Goal: Task Accomplishment & Management: Use online tool/utility

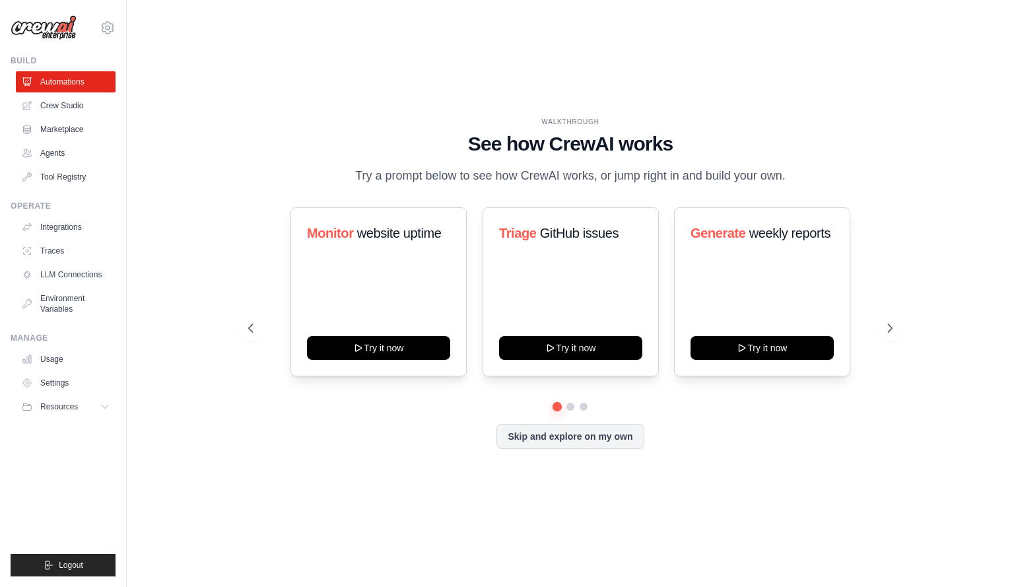
click at [174, 164] on div "WALKTHROUGH See how CrewAI works Try a prompt below to see how CrewAI works, or…" at bounding box center [570, 293] width 845 height 560
click at [607, 434] on button "Skip and explore on my own" at bounding box center [569, 435] width 147 height 25
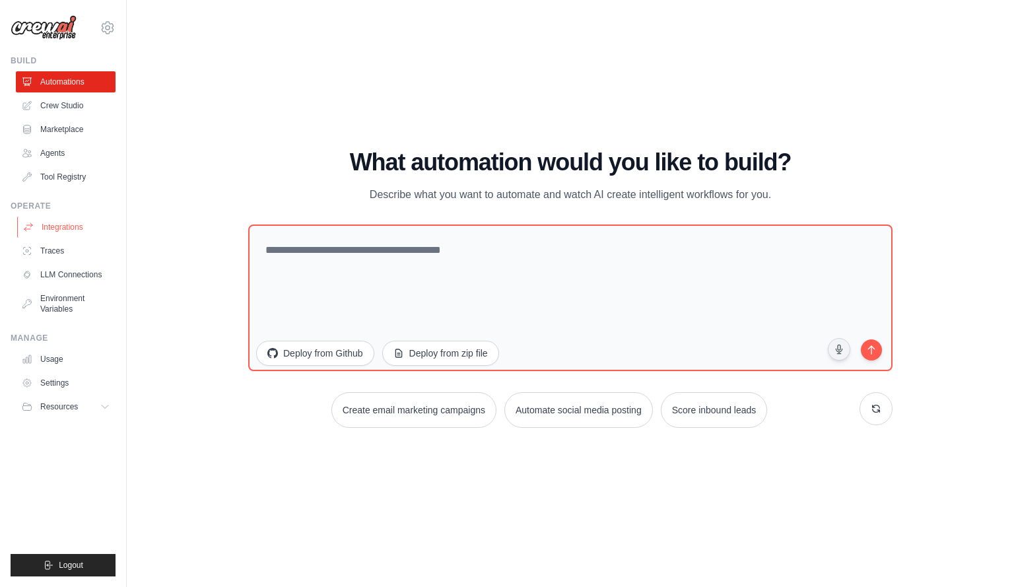
click at [61, 229] on link "Integrations" at bounding box center [67, 227] width 100 height 21
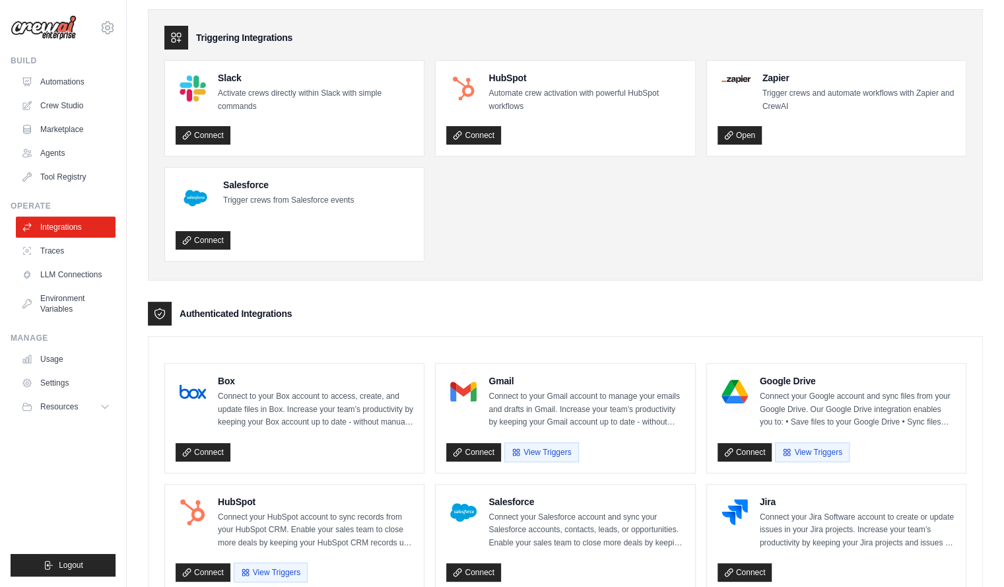
scroll to position [43, 0]
click at [85, 277] on link "LLM Connections" at bounding box center [67, 274] width 100 height 21
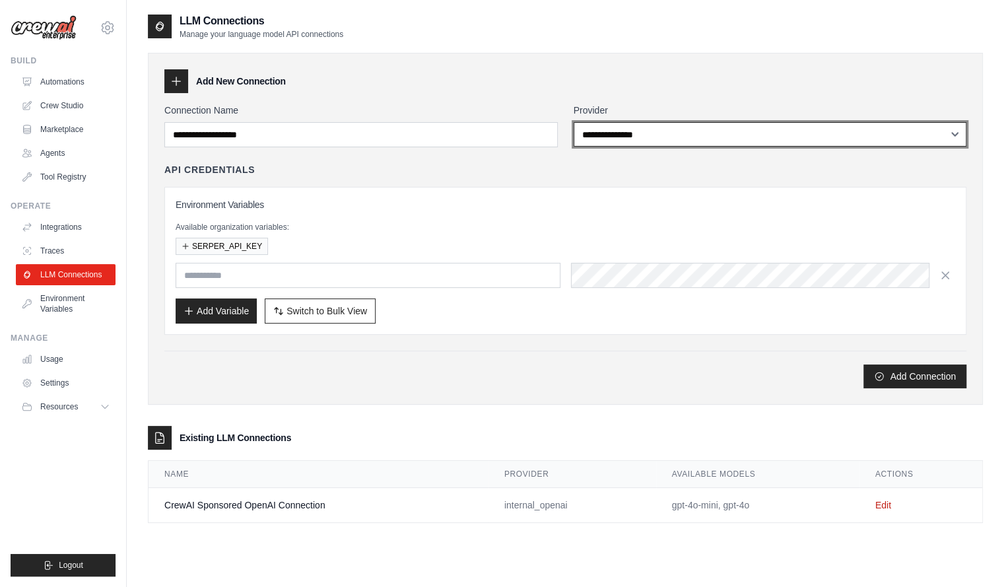
click at [716, 143] on select "**********" at bounding box center [770, 134] width 393 height 24
click at [574, 122] on select "**********" at bounding box center [770, 134] width 393 height 24
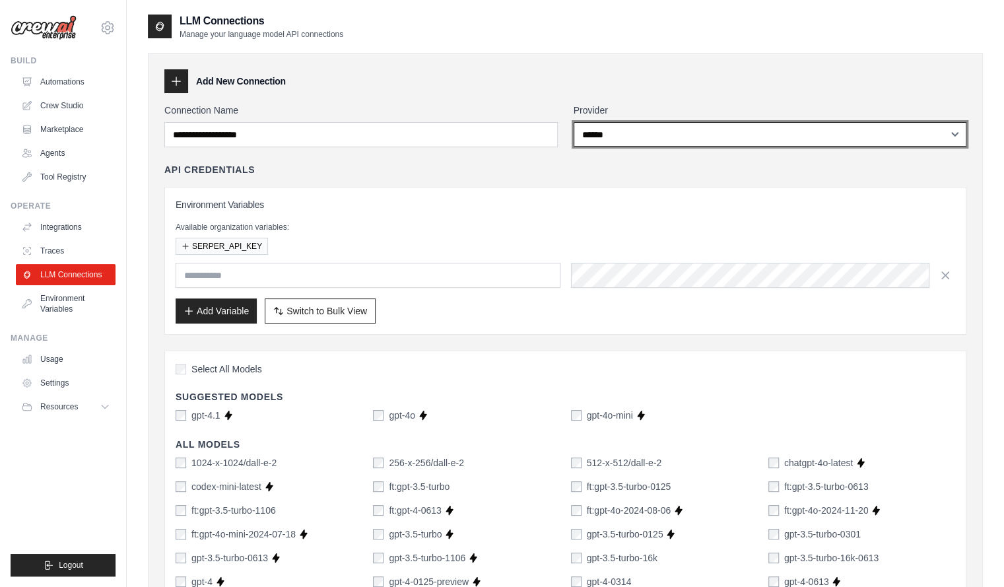
click at [670, 133] on select "**********" at bounding box center [770, 134] width 393 height 24
select select "******"
click at [574, 122] on select "**********" at bounding box center [770, 134] width 393 height 24
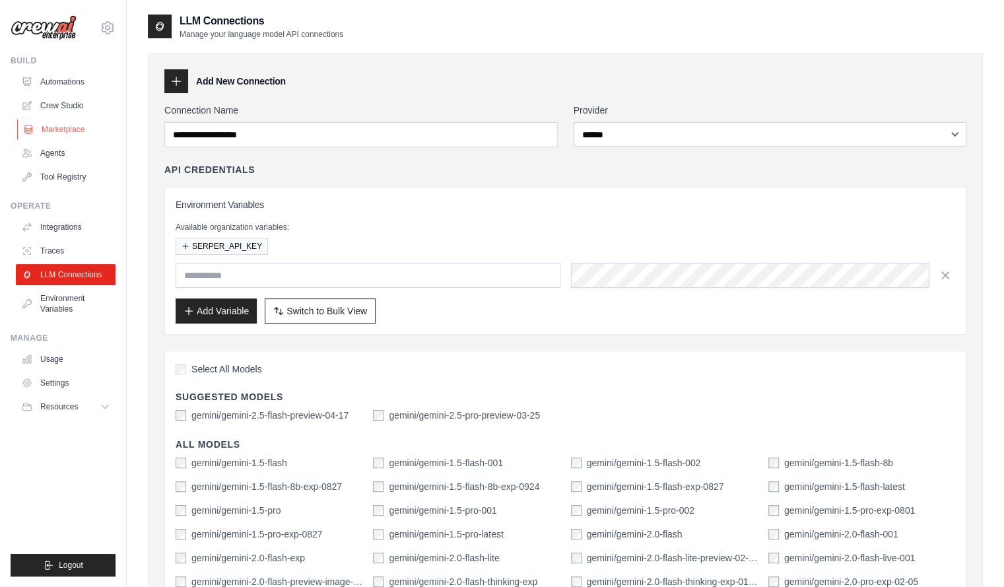
click at [65, 138] on link "Marketplace" at bounding box center [67, 129] width 100 height 21
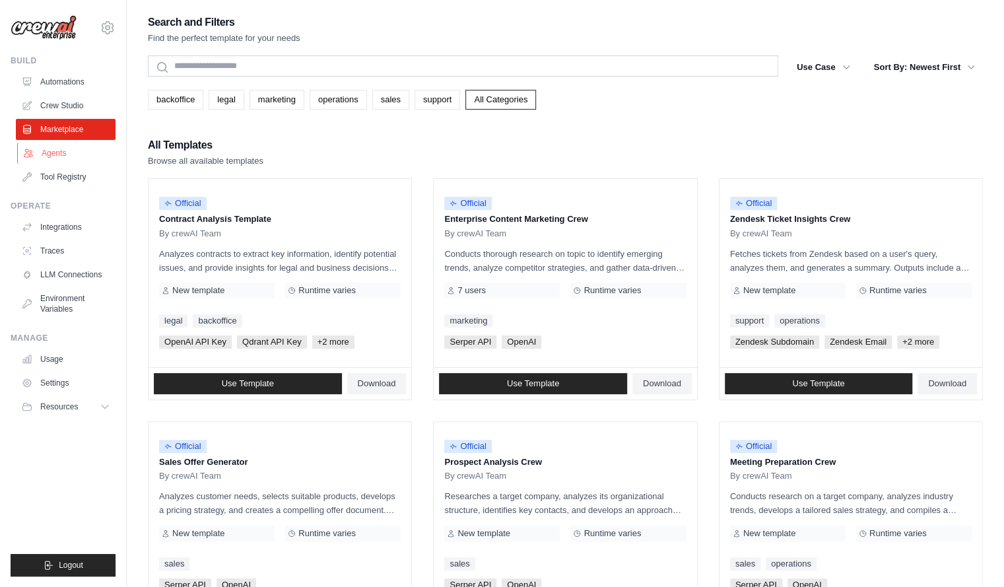
click at [62, 143] on link "Agents" at bounding box center [67, 153] width 100 height 21
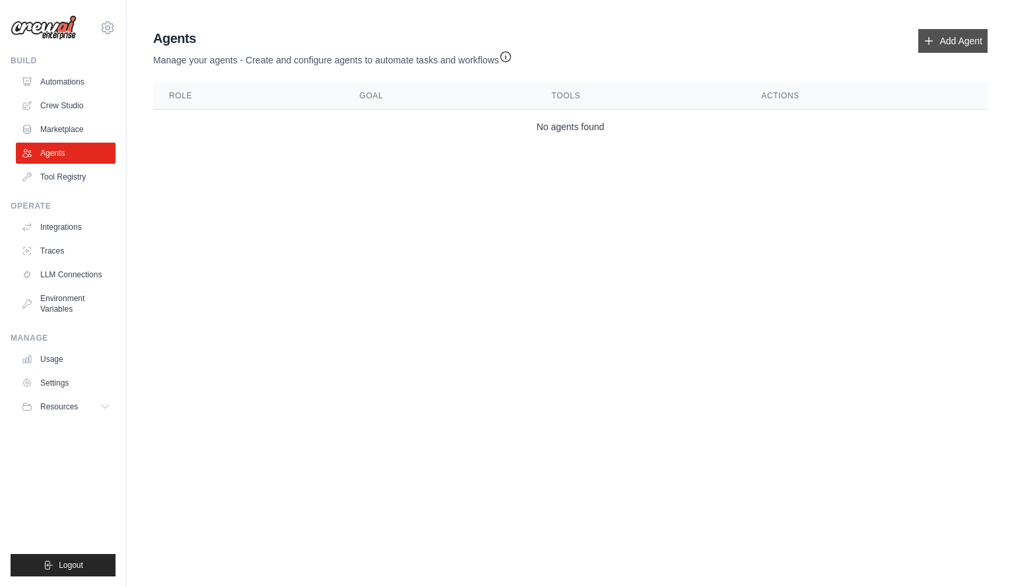
click at [971, 35] on link "Add Agent" at bounding box center [952, 41] width 69 height 24
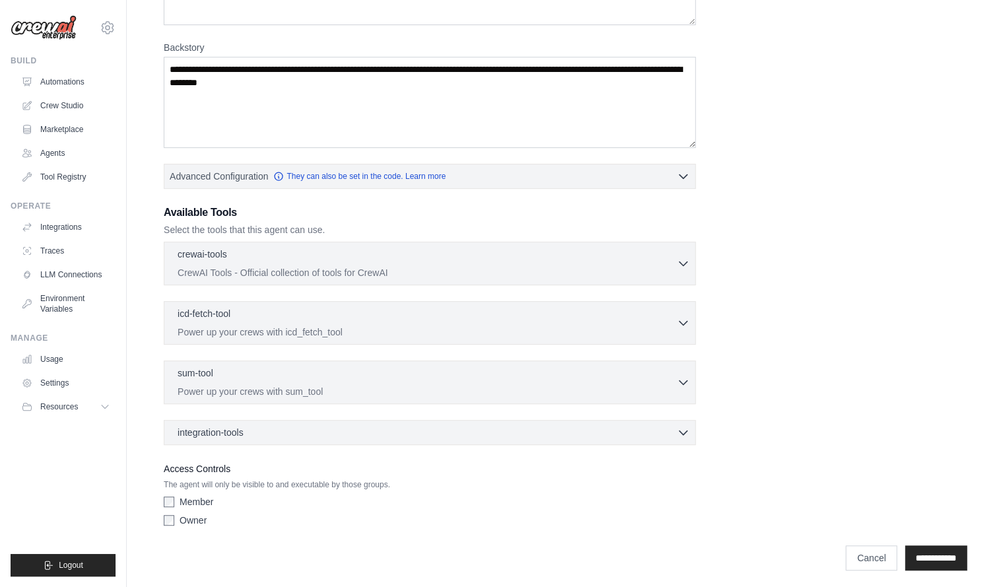
scroll to position [175, 0]
click at [66, 229] on link "Integrations" at bounding box center [67, 227] width 100 height 21
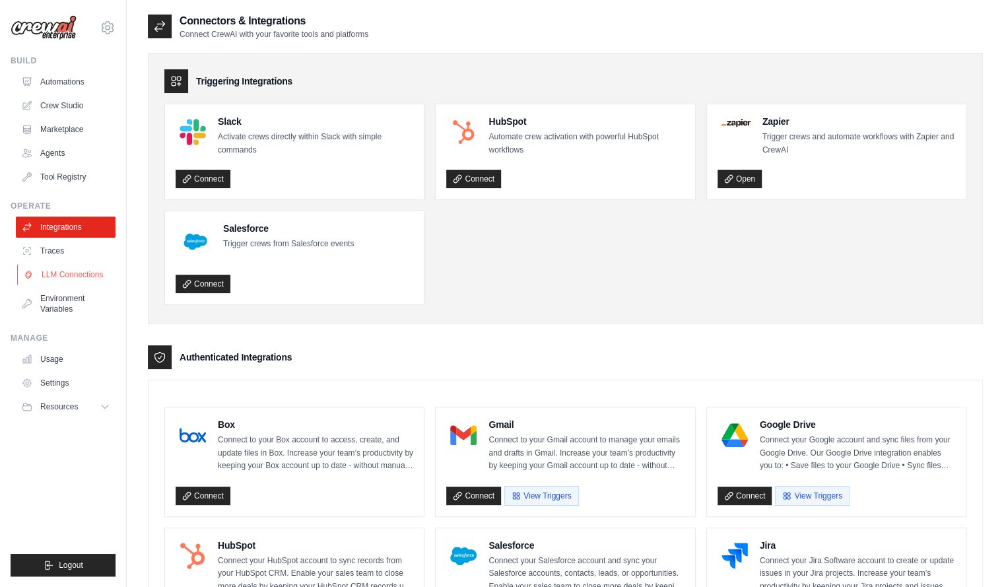
click at [77, 277] on link "LLM Connections" at bounding box center [67, 274] width 100 height 21
select select "******"
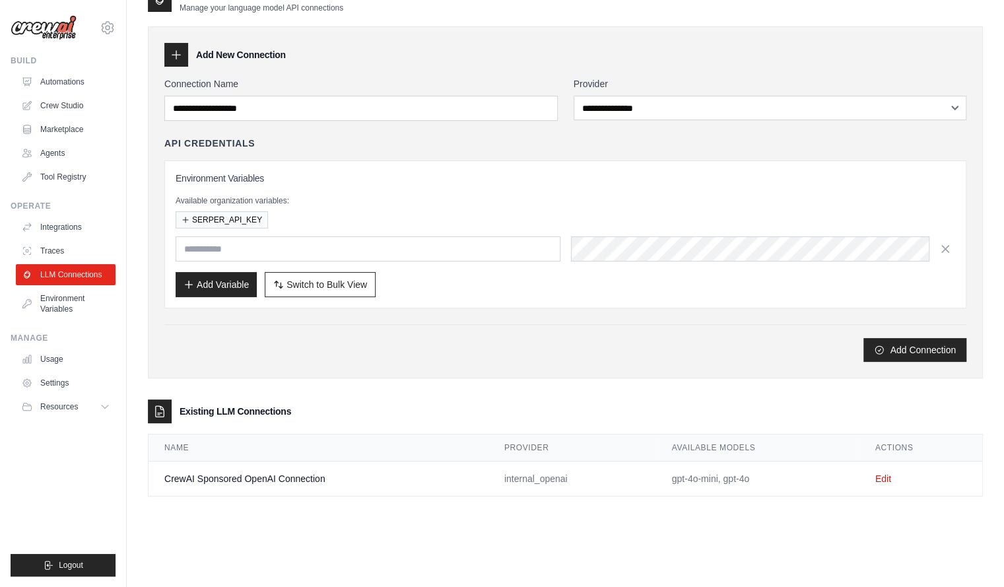
scroll to position [26, 0]
click at [346, 189] on div "Environment Variables Available organization variables: SERPER_API_KEY Add Vari…" at bounding box center [566, 234] width 780 height 125
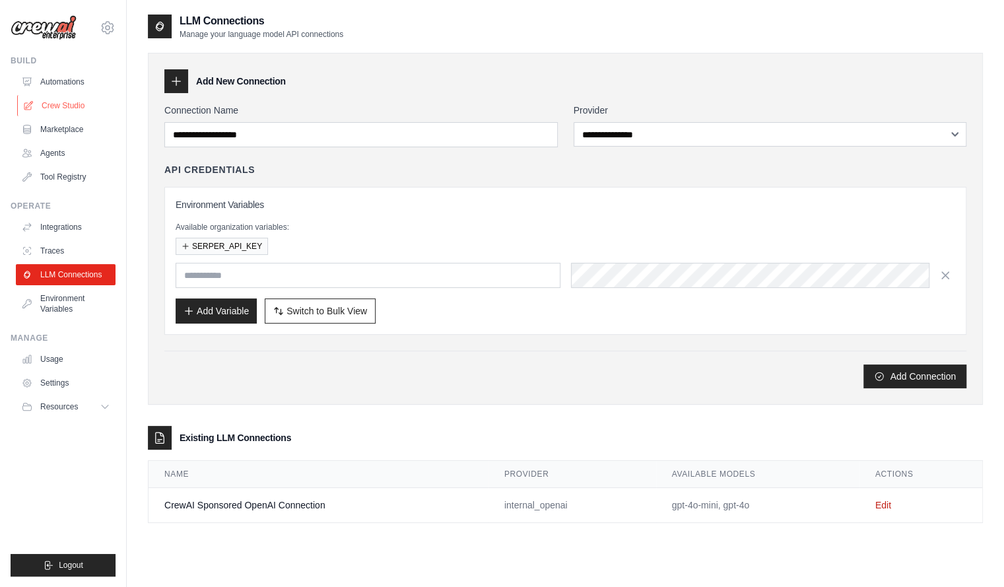
click at [73, 95] on link "Crew Studio" at bounding box center [67, 105] width 100 height 21
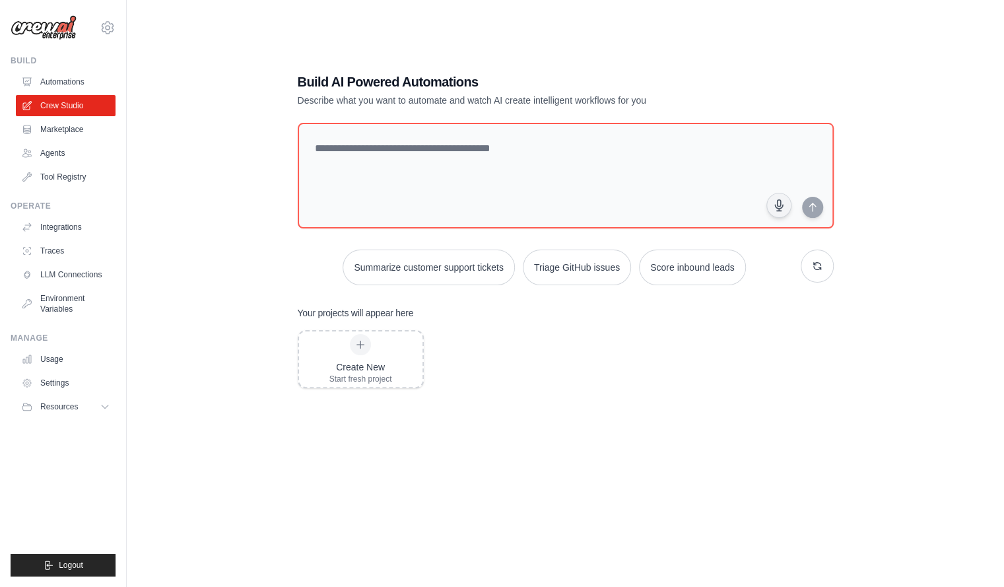
click at [71, 81] on link "Automations" at bounding box center [66, 81] width 100 height 21
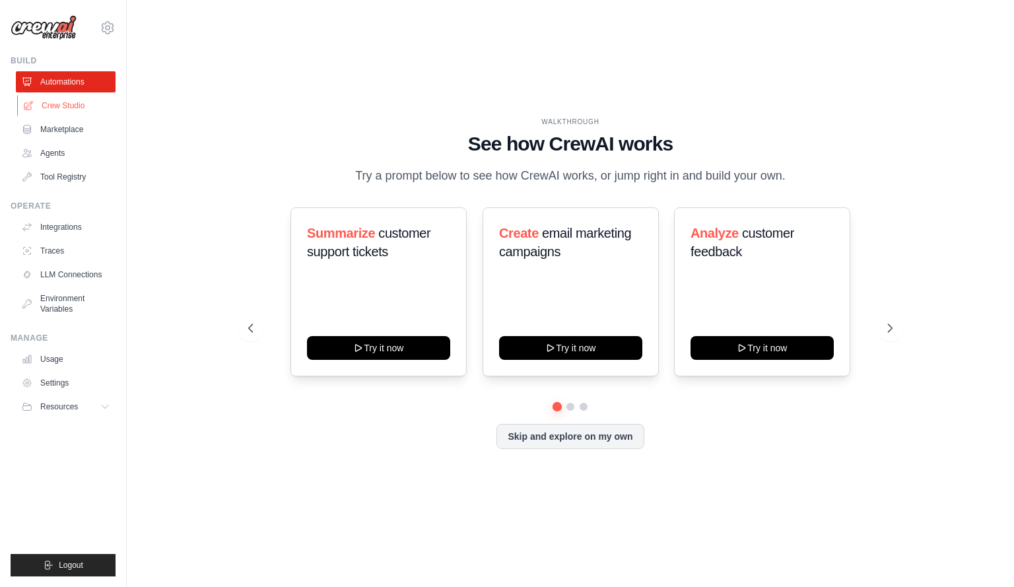
click at [72, 104] on link "Crew Studio" at bounding box center [67, 105] width 100 height 21
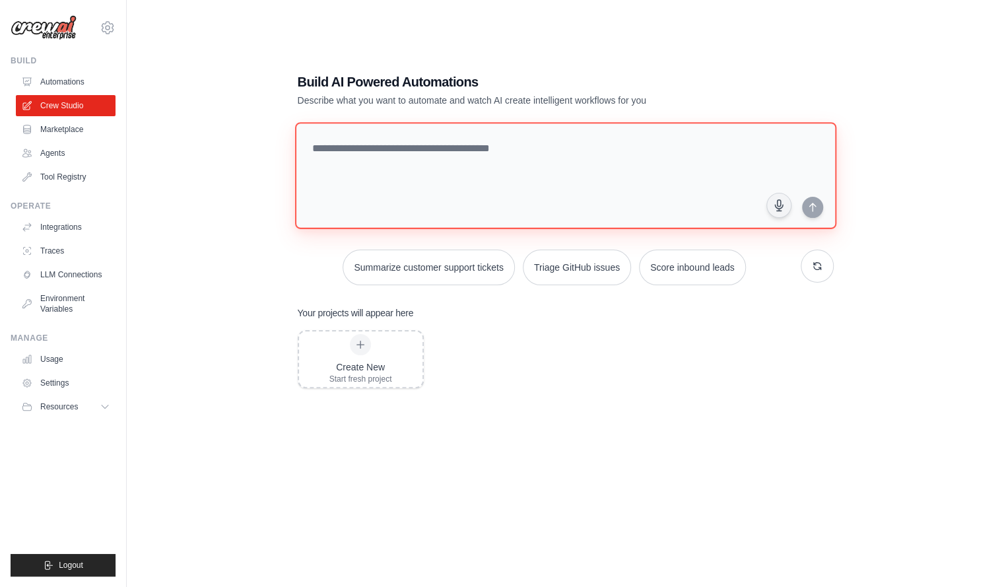
click at [411, 166] on textarea at bounding box center [564, 175] width 541 height 107
type textarea "*"
type textarea "**********"
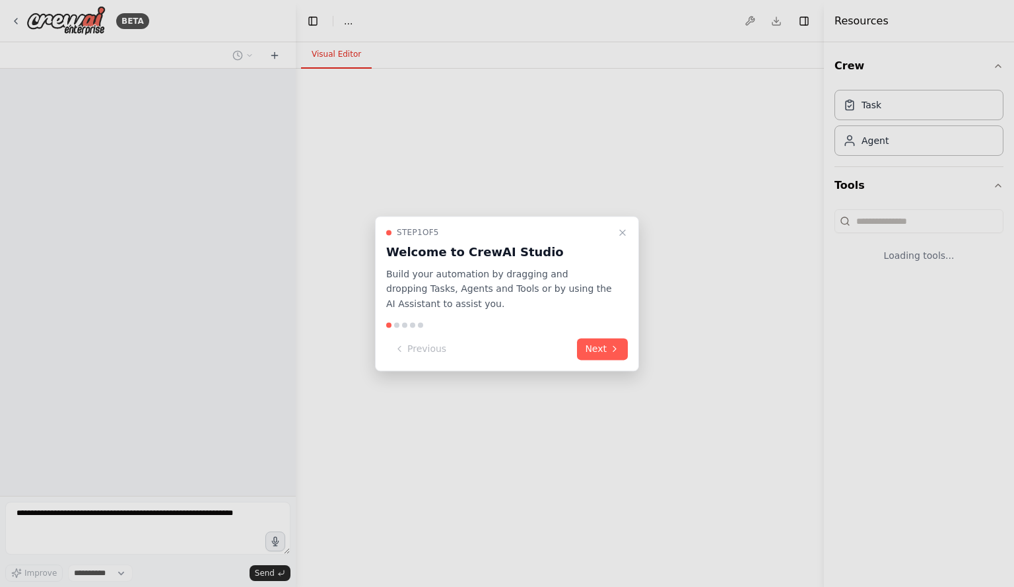
select select "****"
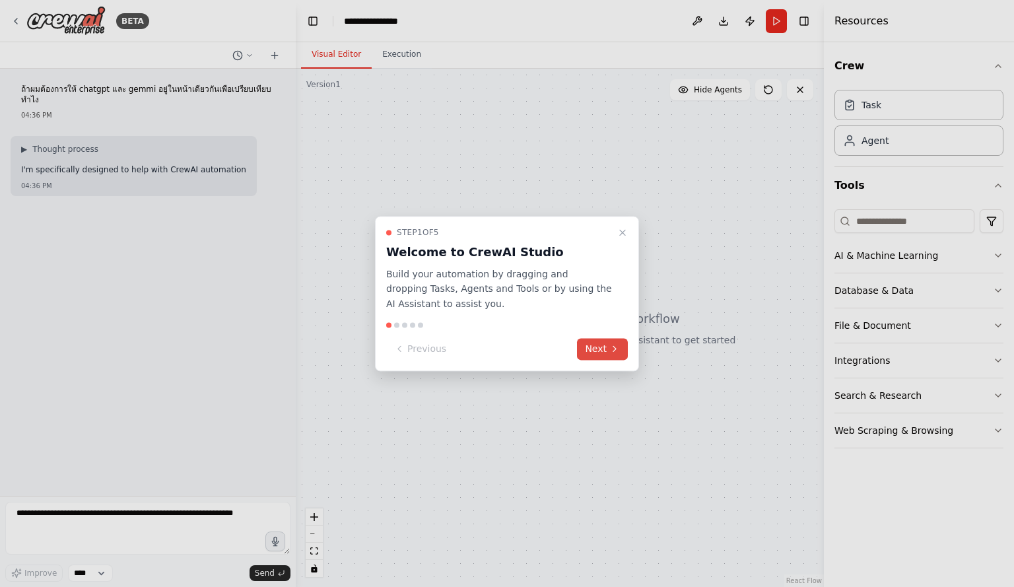
click at [593, 343] on button "Next" at bounding box center [602, 349] width 51 height 22
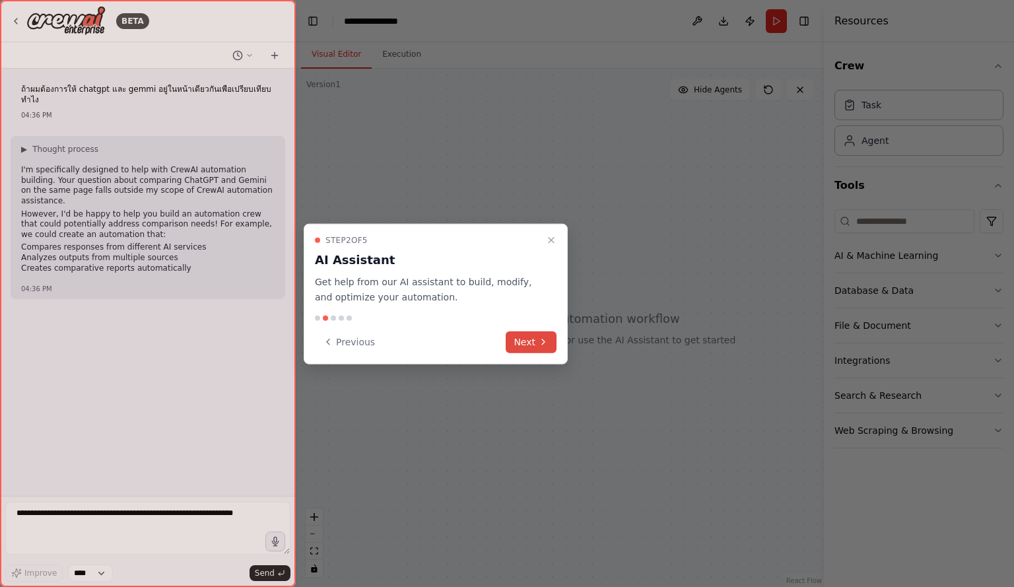
click at [532, 340] on button "Next" at bounding box center [531, 342] width 51 height 22
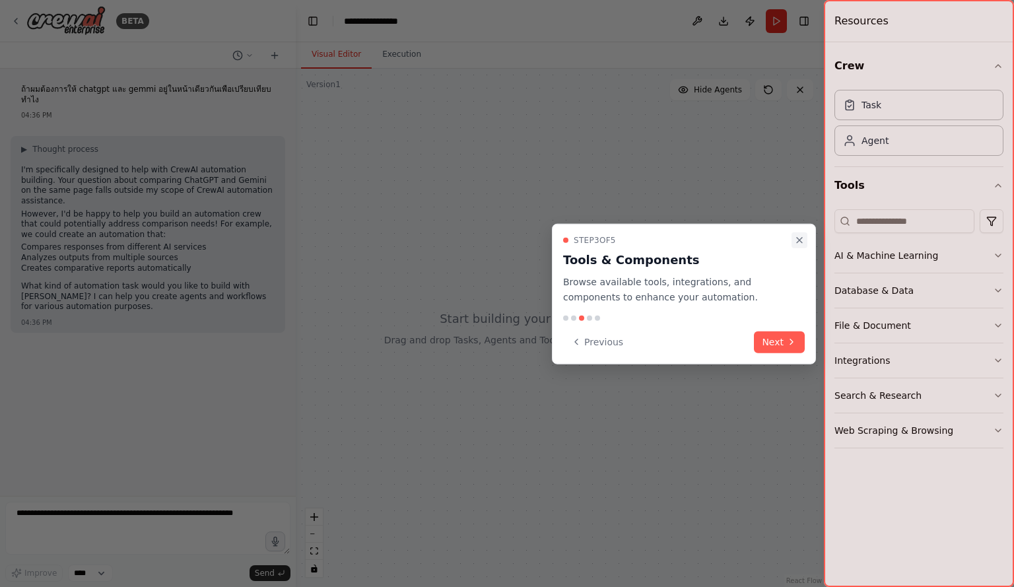
click at [797, 235] on icon "Close walkthrough" at bounding box center [799, 240] width 11 height 11
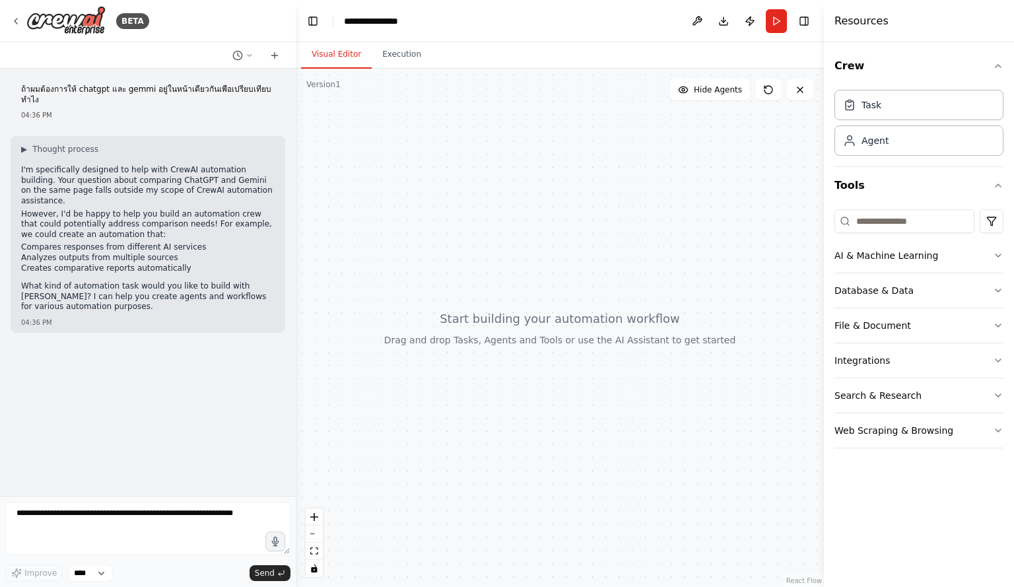
click at [398, 168] on div at bounding box center [560, 328] width 528 height 518
click at [997, 359] on icon "button" at bounding box center [998, 360] width 5 height 3
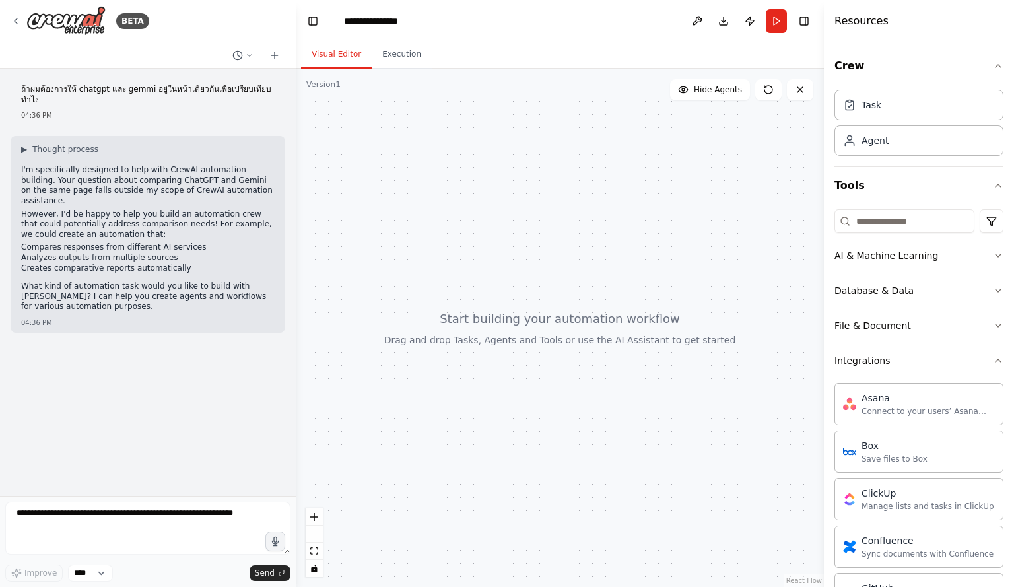
scroll to position [1, 0]
click at [982, 358] on button "Integrations" at bounding box center [918, 360] width 169 height 34
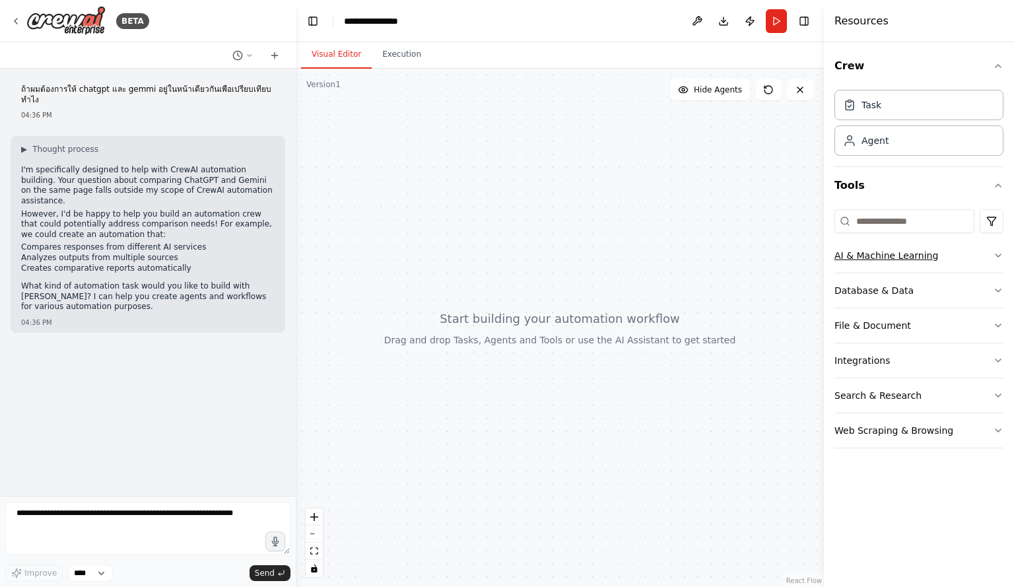
click at [994, 257] on icon "button" at bounding box center [998, 255] width 11 height 11
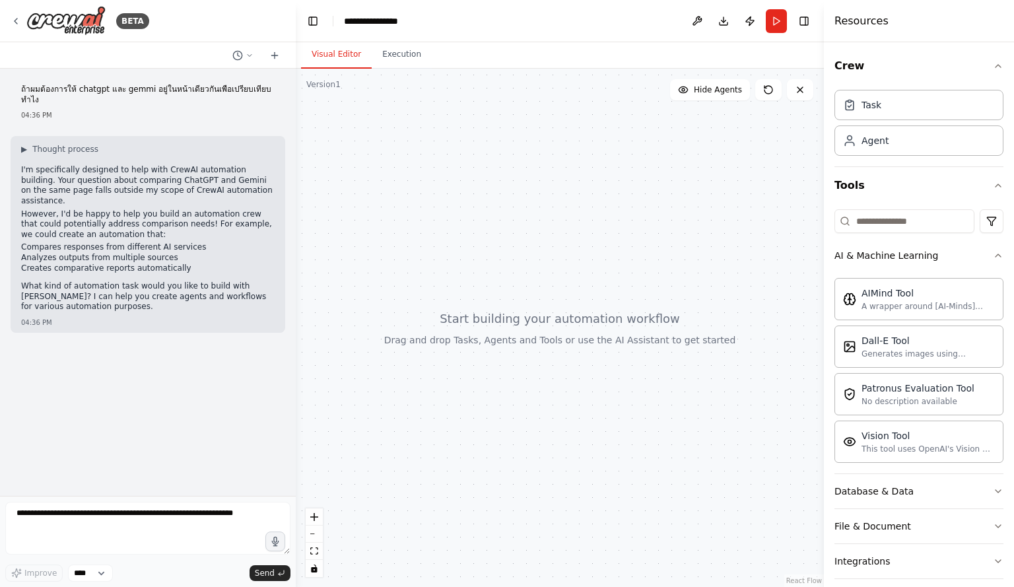
click at [665, 282] on div at bounding box center [560, 328] width 528 height 518
click at [510, 308] on div at bounding box center [560, 328] width 528 height 518
click at [993, 254] on icon "button" at bounding box center [998, 255] width 11 height 11
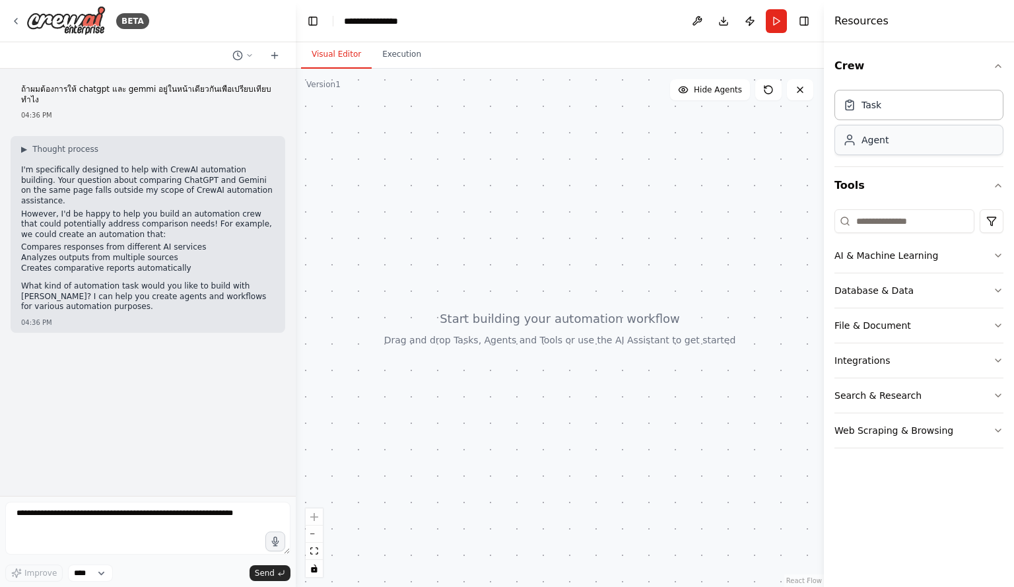
click at [877, 137] on div "Agent" at bounding box center [875, 139] width 27 height 13
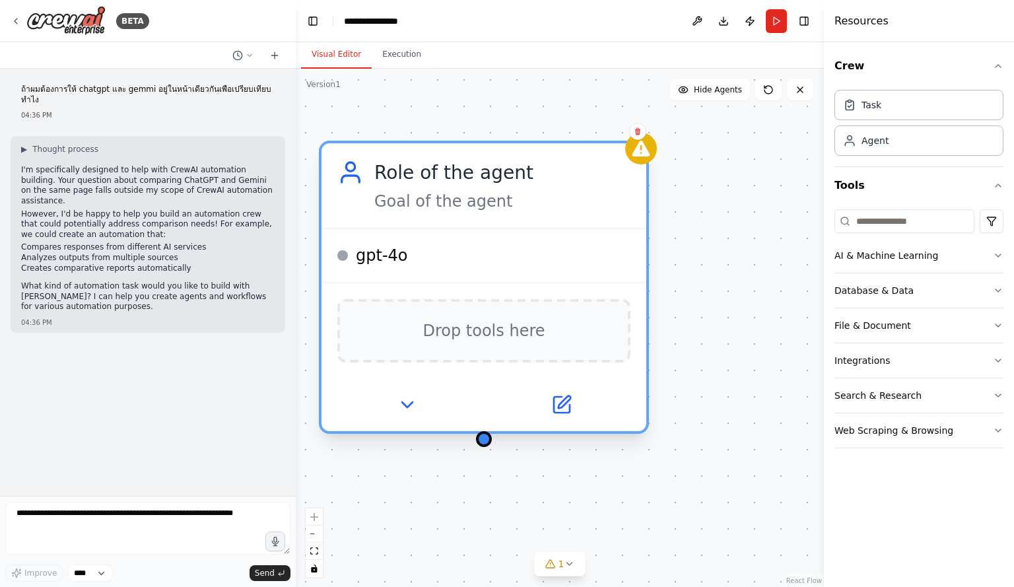
drag, startPoint x: 654, startPoint y: 224, endPoint x: 473, endPoint y: 189, distance: 184.1
click at [473, 189] on div "Role of the agent Goal of the agent" at bounding box center [502, 185] width 256 height 53
click at [392, 258] on span "gpt-4o" at bounding box center [382, 255] width 52 height 21
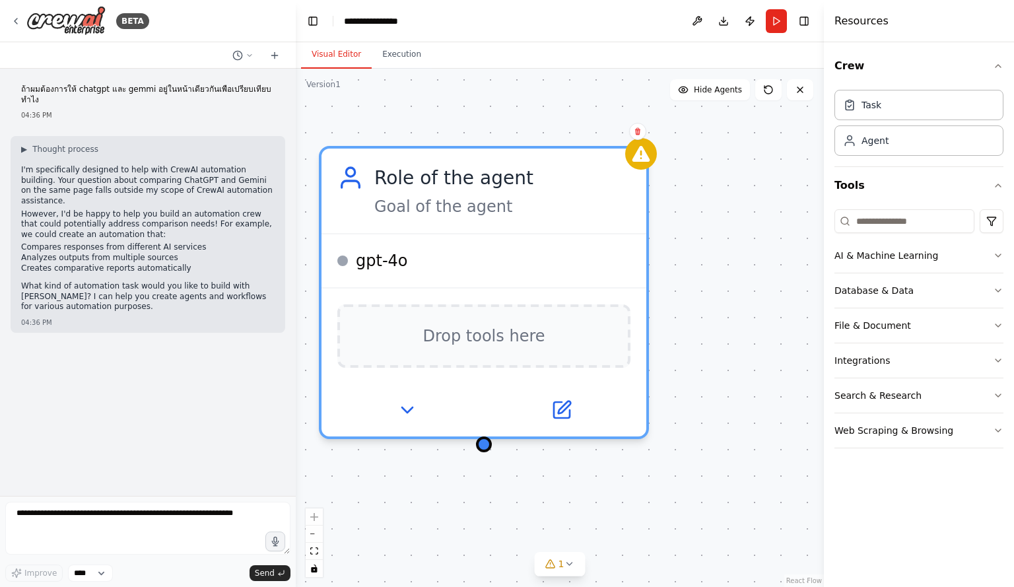
click at [444, 498] on div "Role of the agent Goal of the agent gpt-4o Drop tools here" at bounding box center [560, 328] width 528 height 518
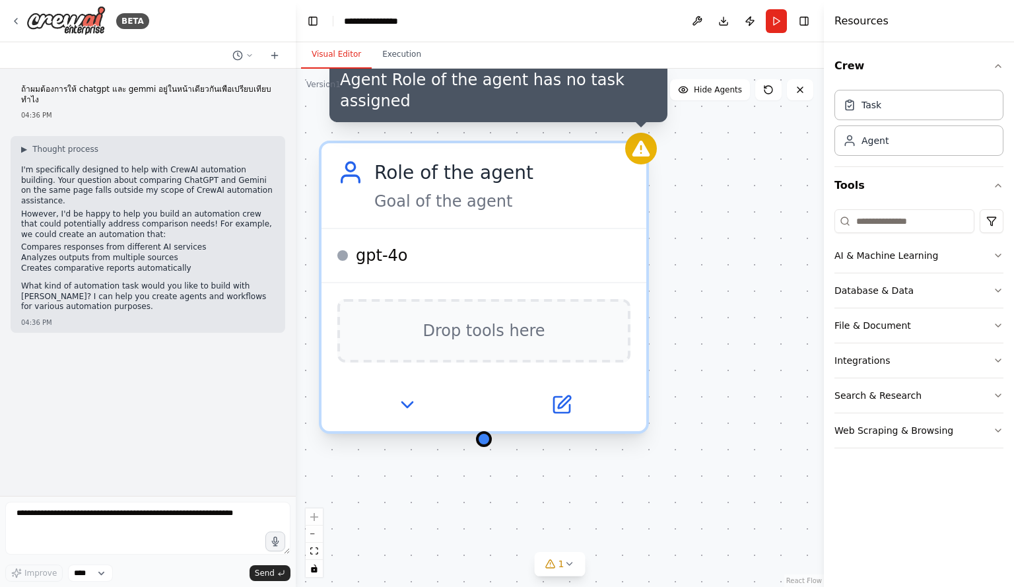
click at [644, 155] on icon at bounding box center [641, 149] width 18 height 16
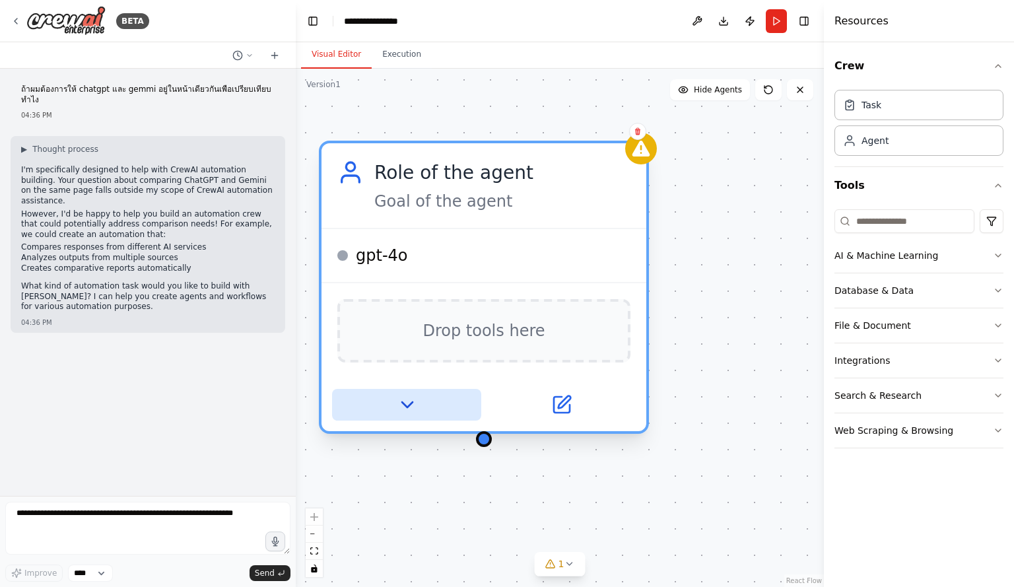
click at [399, 397] on icon at bounding box center [406, 404] width 21 height 21
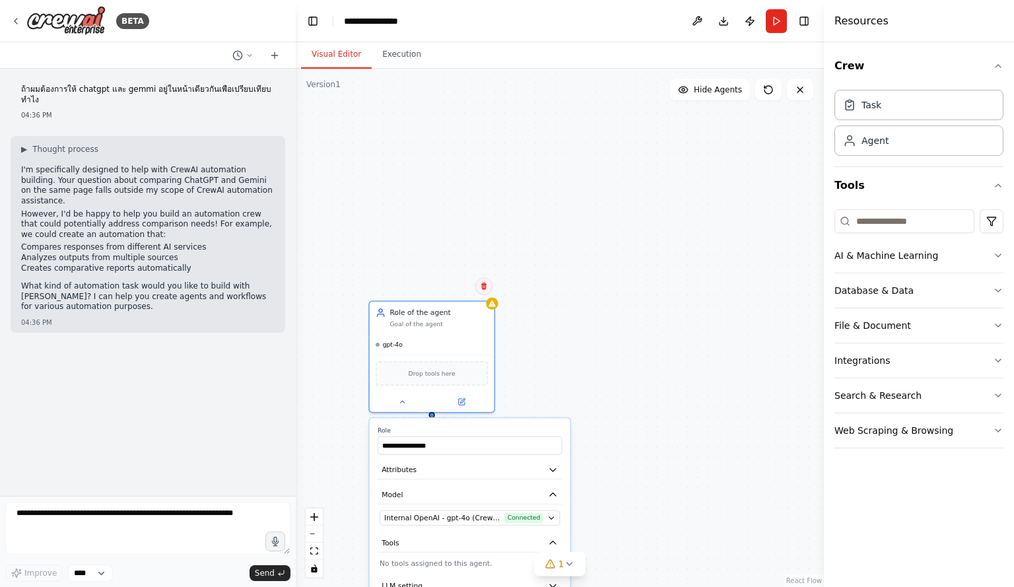
click at [488, 289] on icon at bounding box center [484, 286] width 8 height 8
click at [454, 285] on button "Confirm" at bounding box center [446, 286] width 47 height 16
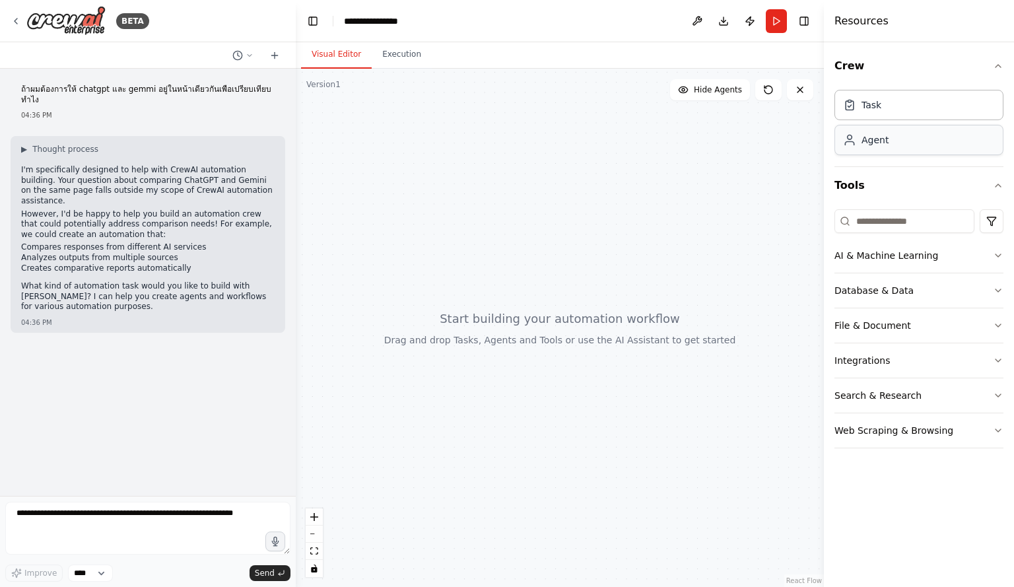
click at [900, 148] on div "Agent" at bounding box center [918, 140] width 169 height 30
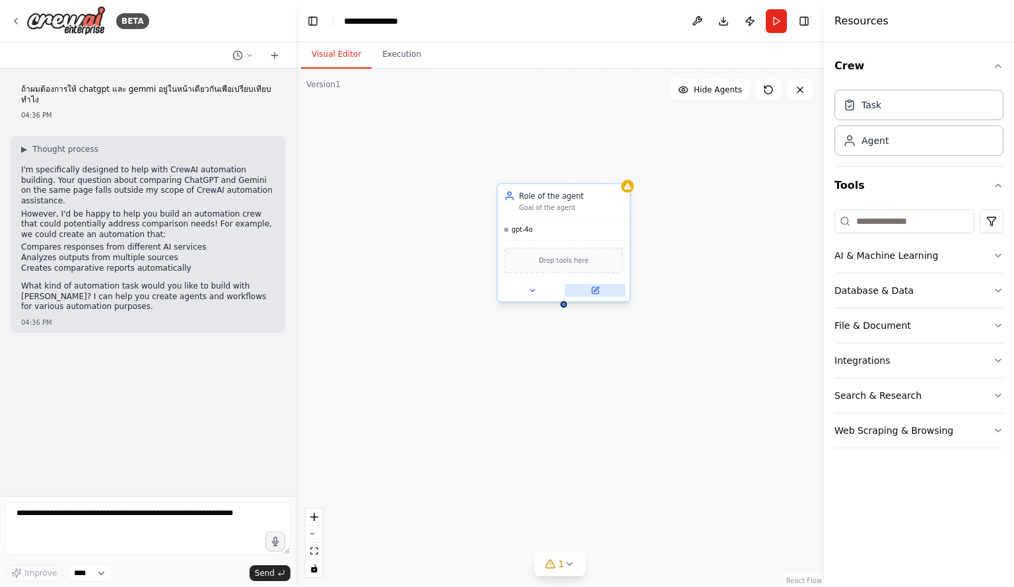
click at [597, 292] on icon at bounding box center [595, 290] width 7 height 7
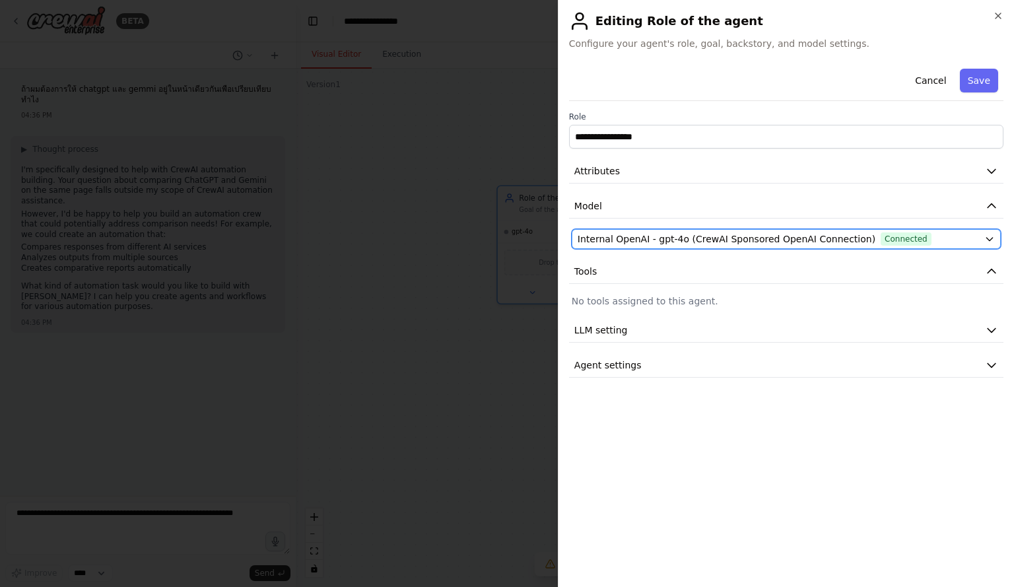
click at [689, 233] on span "Internal OpenAI - gpt-4o (CrewAI Sponsored OpenAI Connection)" at bounding box center [727, 238] width 298 height 13
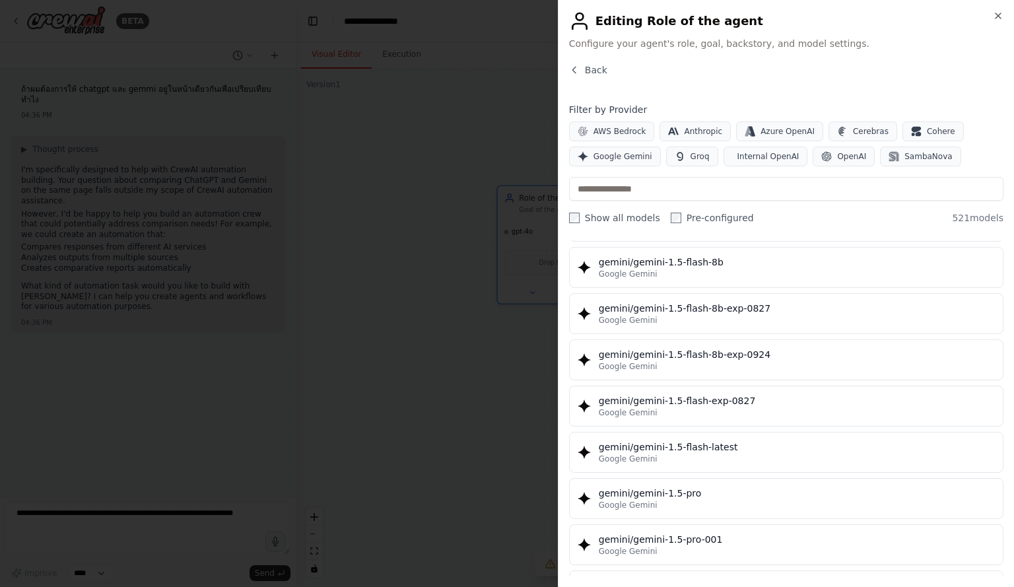
scroll to position [14365, 0]
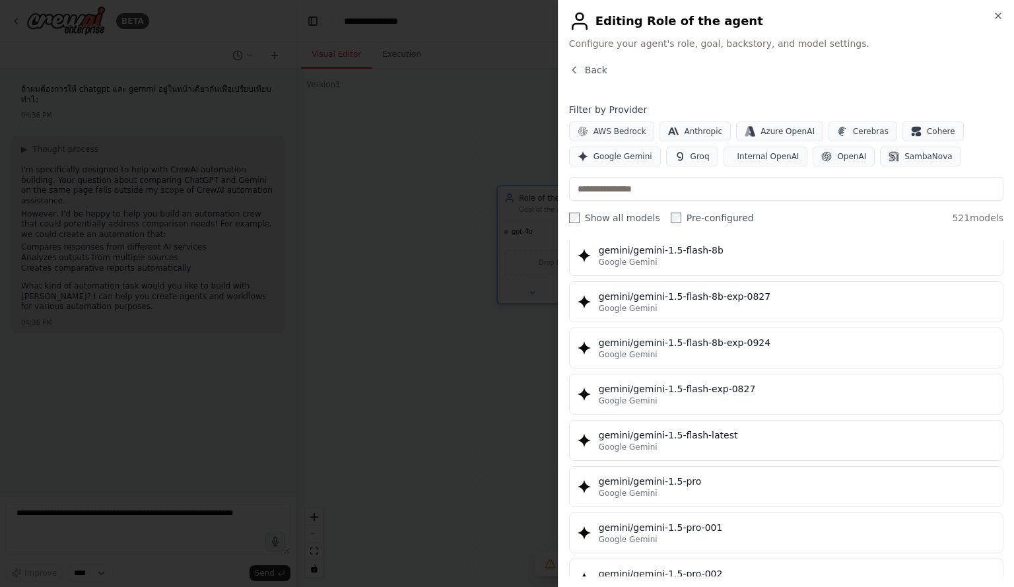
click at [496, 382] on div at bounding box center [507, 293] width 1014 height 587
